Goal: Task Accomplishment & Management: Manage account settings

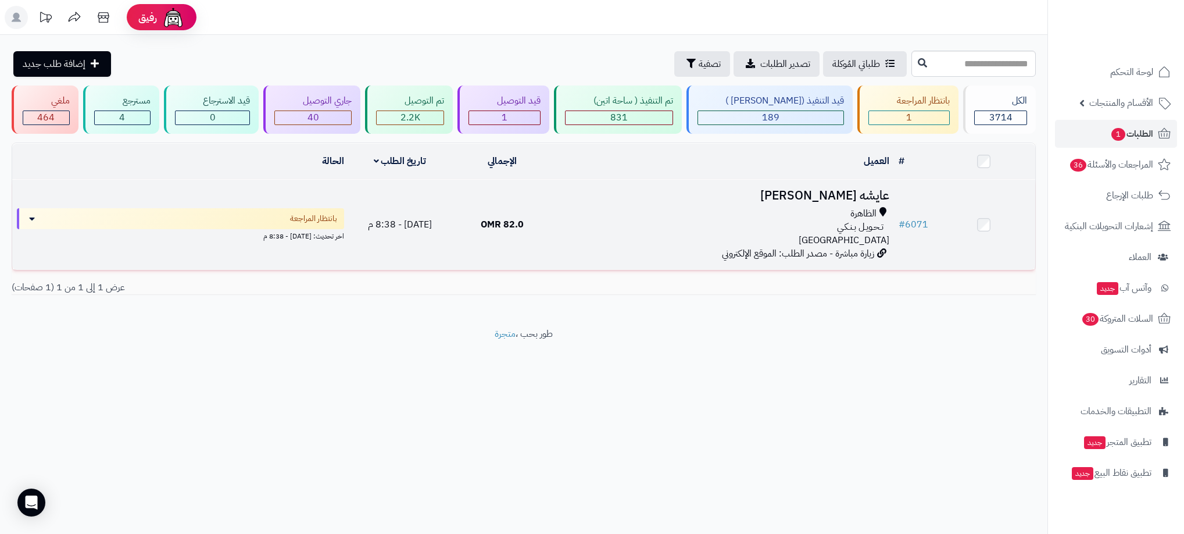
click at [598, 202] on td "عايشه الفارسي الظاهرة تـحـويـل بـنـكـي عمان زيارة مباشرة - مصدر الطلب: الموقع ا…" at bounding box center [724, 225] width 341 height 90
click at [607, 217] on div "الظاهرة" at bounding box center [723, 213] width 331 height 13
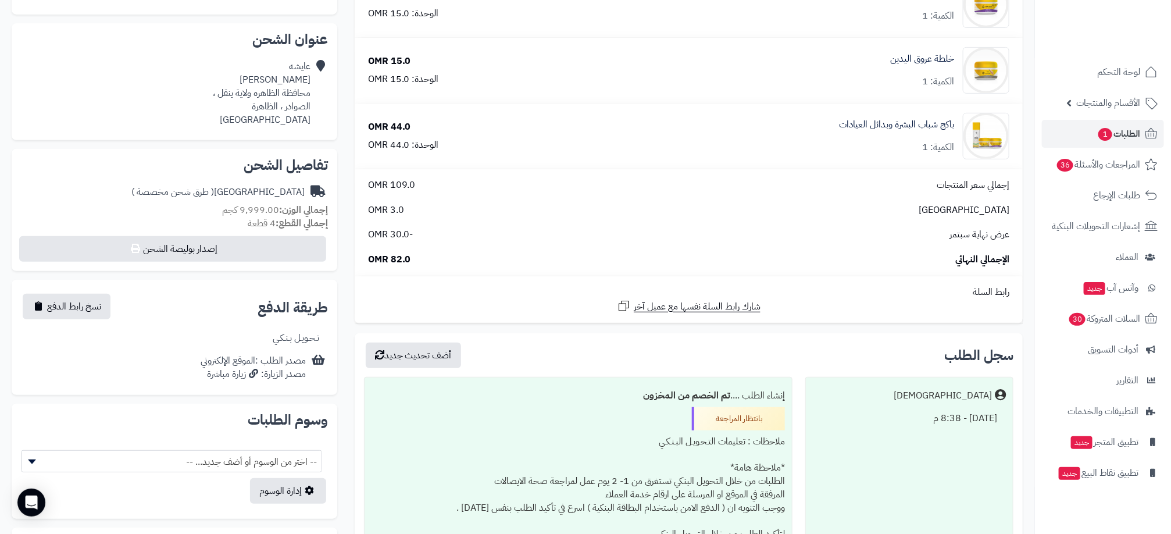
scroll to position [419, 0]
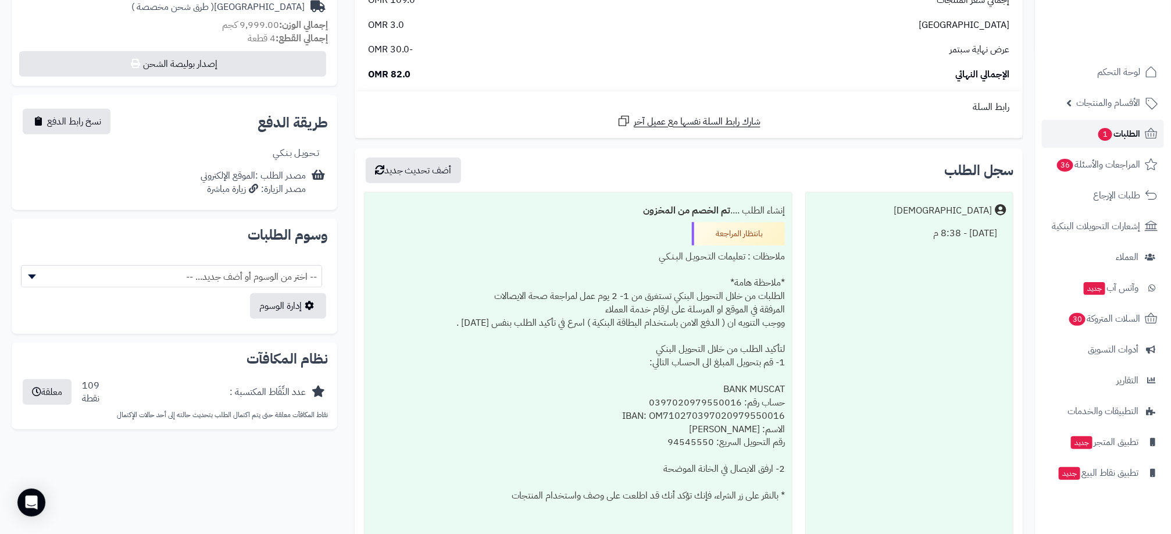
click at [1125, 141] on span "الطلبات 1" at bounding box center [1118, 134] width 43 height 16
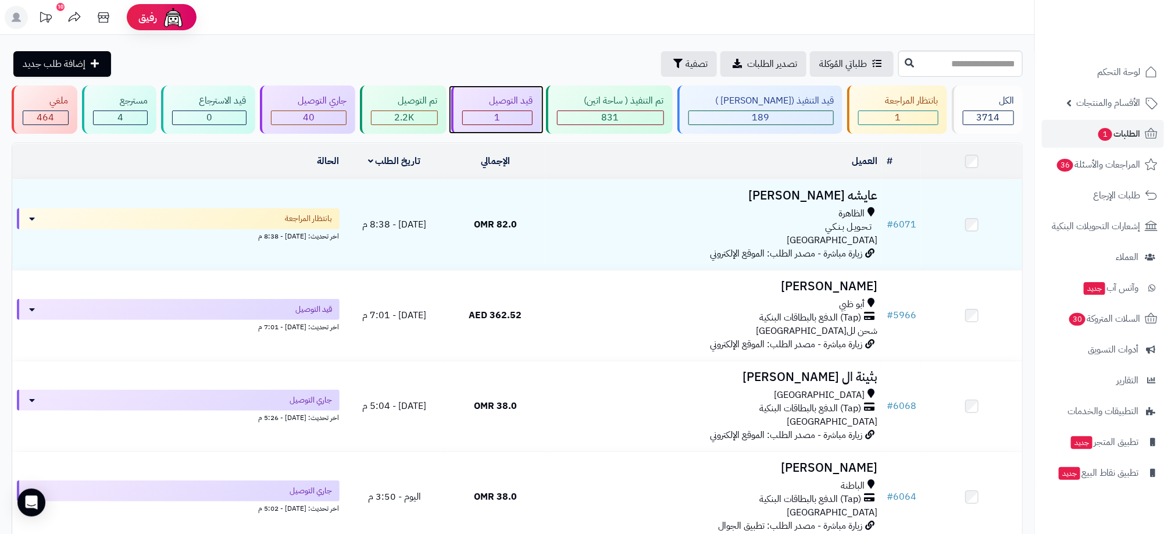
click at [513, 116] on div "1" at bounding box center [498, 117] width 70 height 13
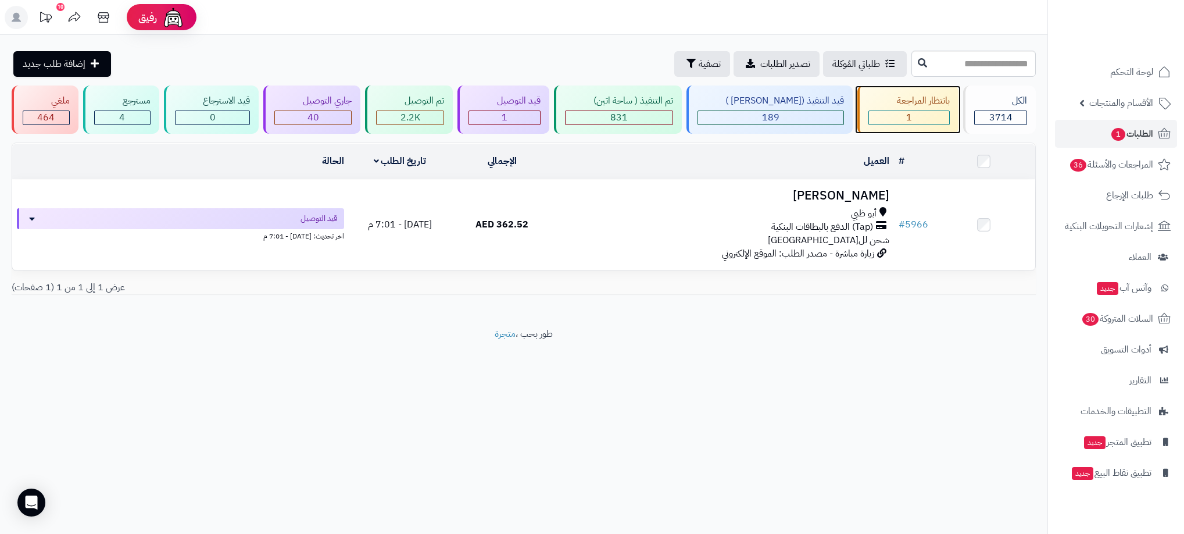
click at [913, 120] on div "1" at bounding box center [909, 117] width 80 height 13
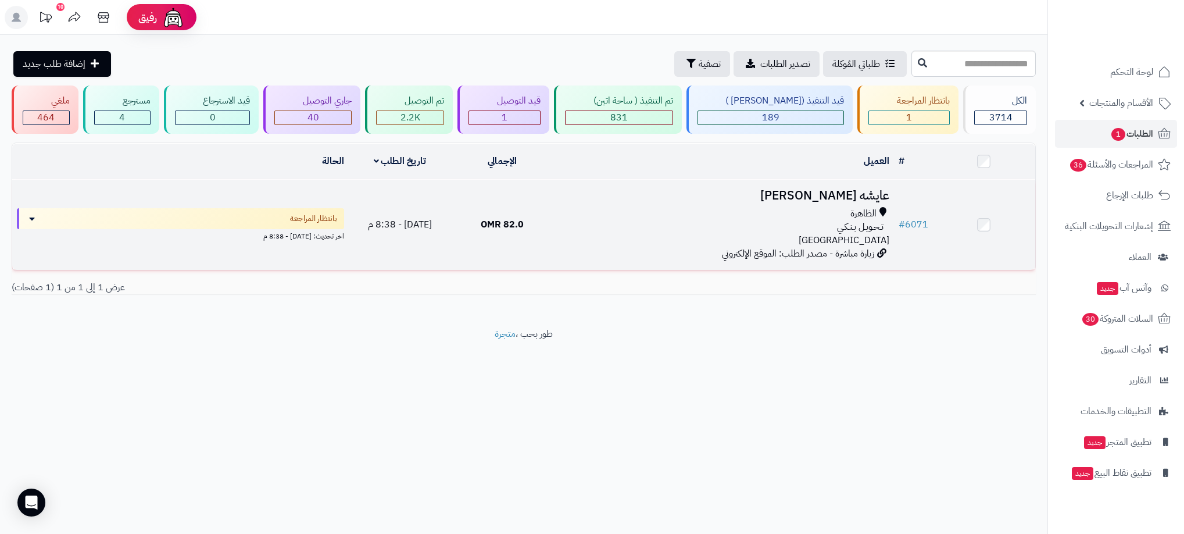
click at [674, 217] on div "الظاهرة" at bounding box center [723, 213] width 331 height 13
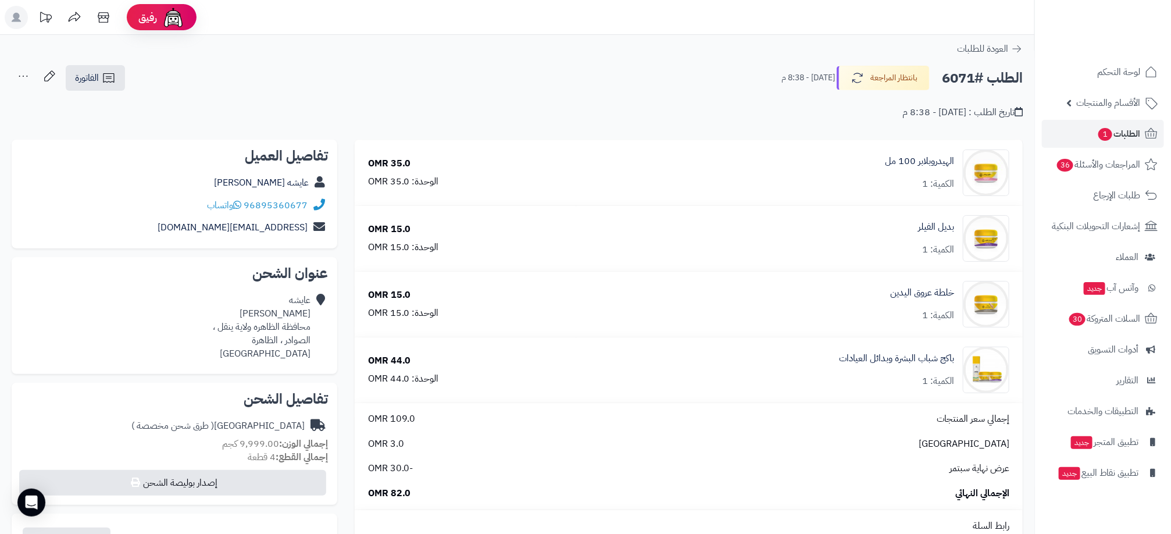
click at [953, 74] on h2 "الطلب #6071" at bounding box center [982, 78] width 81 height 24
drag, startPoint x: 185, startPoint y: 206, endPoint x: 208, endPoint y: 201, distance: 23.1
click at [208, 201] on div "96895360677 واتساب" at bounding box center [174, 205] width 307 height 23
drag, startPoint x: 188, startPoint y: 202, endPoint x: 233, endPoint y: 206, distance: 44.3
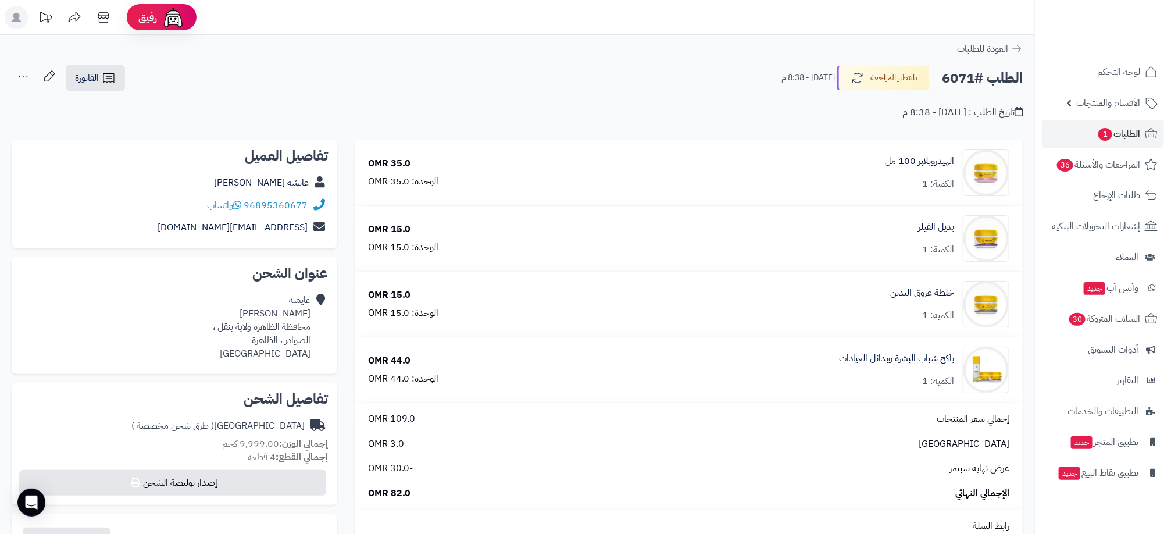
click at [233, 206] on div "96895360677 واتساب" at bounding box center [174, 205] width 307 height 23
drag, startPoint x: 233, startPoint y: 206, endPoint x: 302, endPoint y: 202, distance: 69.9
click at [302, 202] on div "96895360677 واتساب" at bounding box center [174, 205] width 307 height 23
click at [329, 199] on div "تفاصيل العميل عايشه الفارسي 96895360677 واتساب Said.rose94@iclod.com" at bounding box center [175, 194] width 326 height 109
drag, startPoint x: 329, startPoint y: 199, endPoint x: 308, endPoint y: 203, distance: 21.3
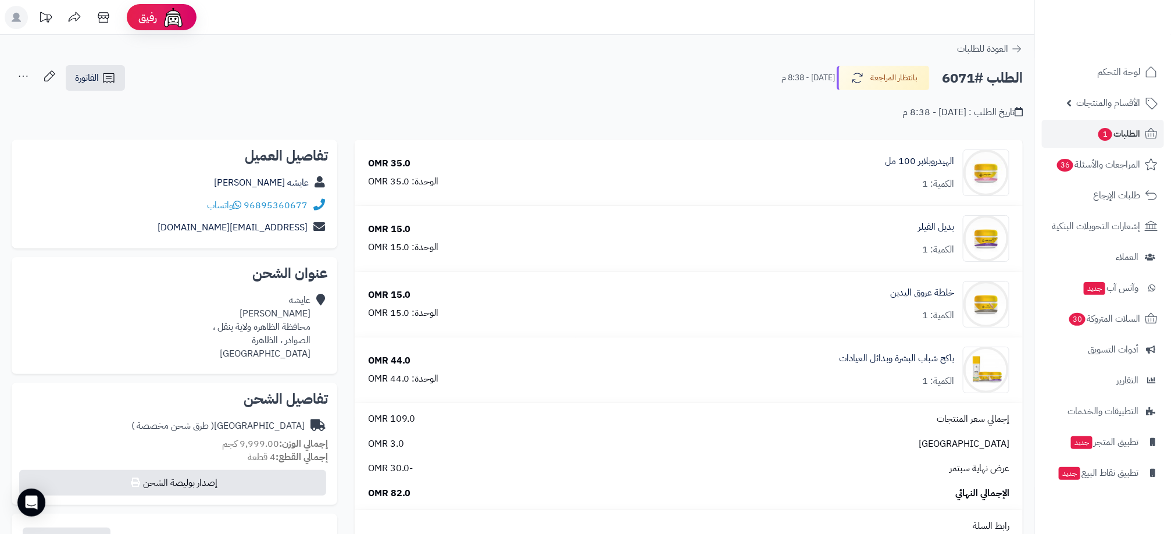
click at [308, 203] on div "تفاصيل العميل عايشه الفارسي 96895360677 واتساب Said.rose94@iclod.com" at bounding box center [175, 194] width 326 height 109
click at [301, 203] on link "96895360677" at bounding box center [276, 205] width 64 height 14
click at [304, 184] on link "عايشه الفارسي" at bounding box center [261, 183] width 95 height 14
click at [1111, 137] on span "الطلبات 1" at bounding box center [1118, 134] width 43 height 16
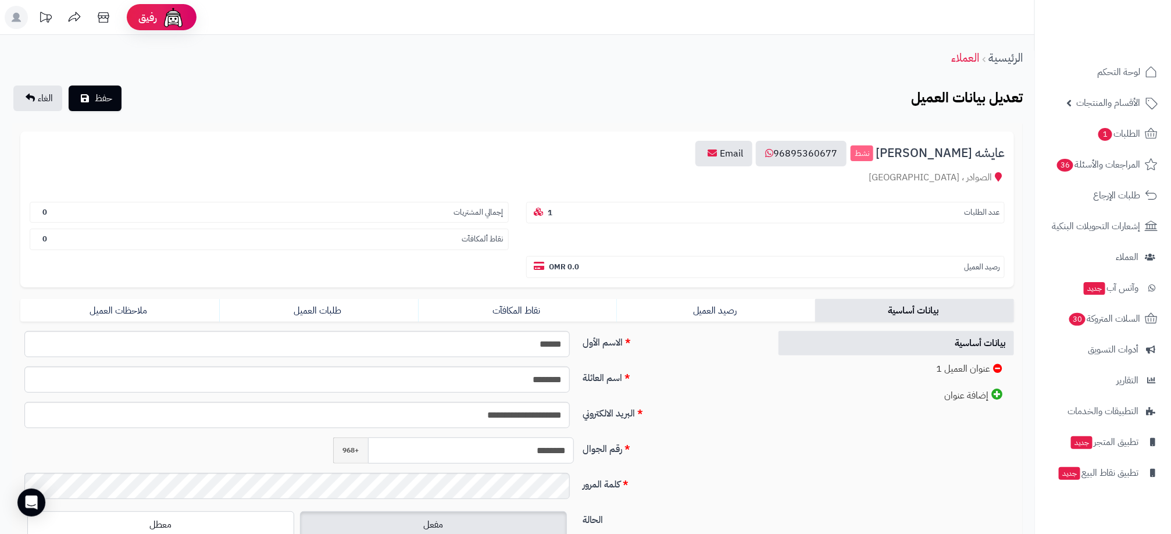
click at [543, 447] on input "********" at bounding box center [471, 450] width 206 height 26
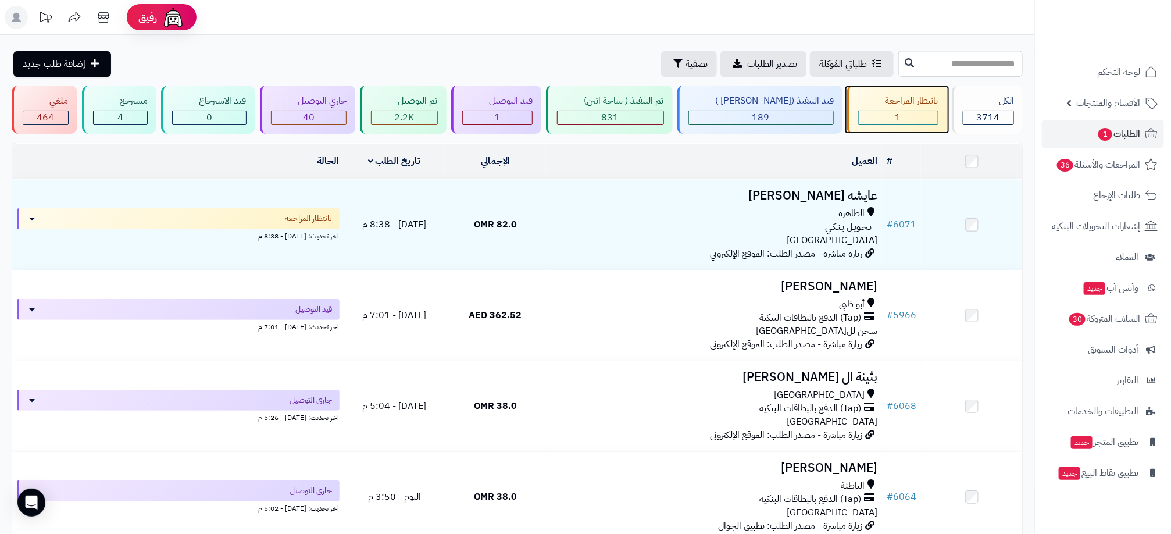
click at [921, 115] on div "1" at bounding box center [898, 117] width 79 height 13
